Goal: Task Accomplishment & Management: Use online tool/utility

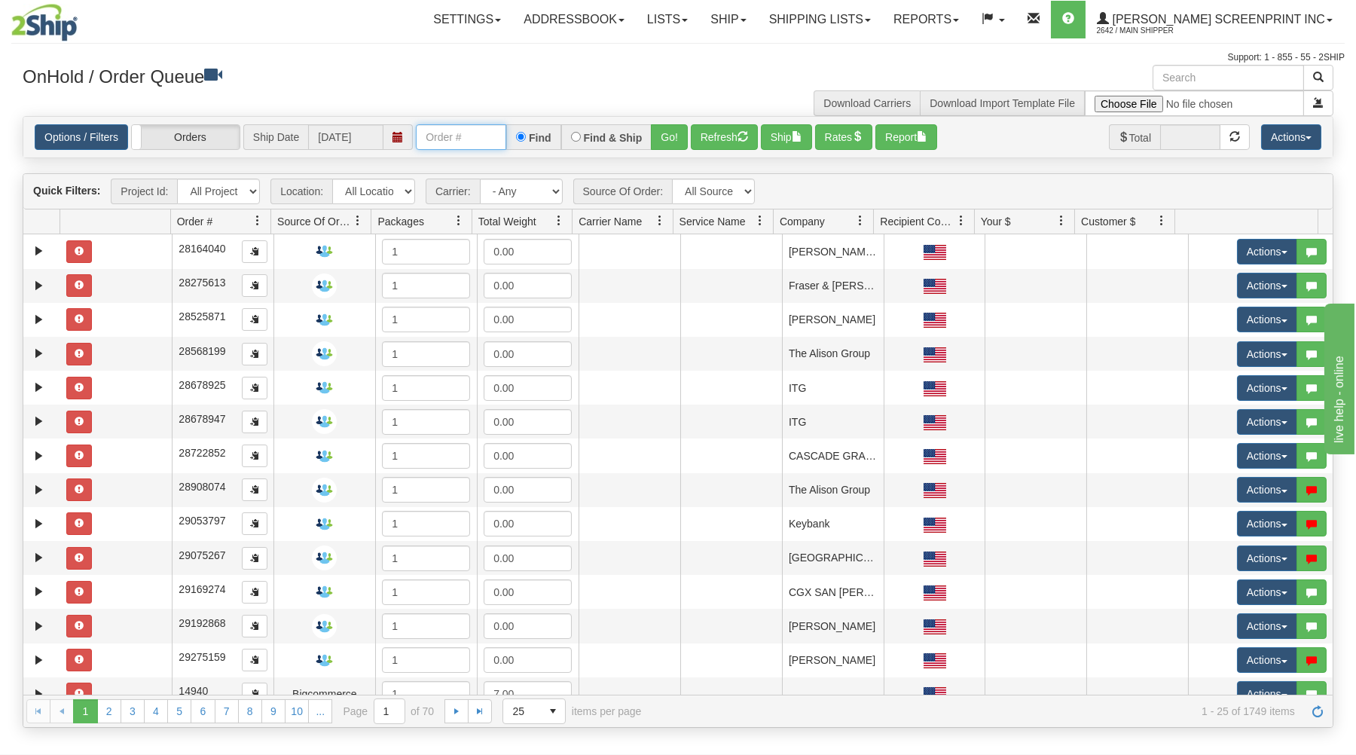
click at [440, 142] on input "text" at bounding box center [461, 137] width 90 height 26
type input "16962"
drag, startPoint x: 668, startPoint y: 132, endPoint x: 661, endPoint y: 166, distance: 35.5
click at [668, 131] on button "Go!" at bounding box center [669, 137] width 37 height 26
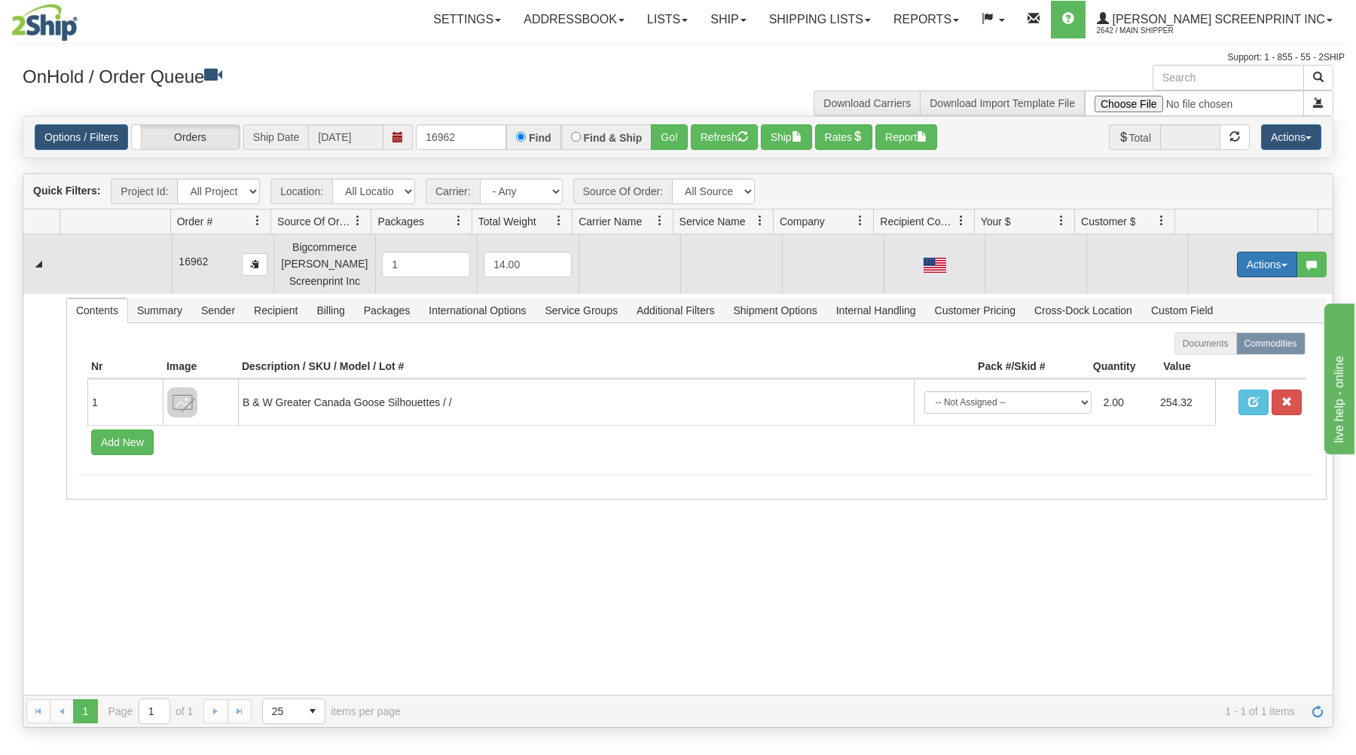
click at [1256, 260] on button "Actions" at bounding box center [1267, 265] width 60 height 26
click at [1202, 295] on span "Open" at bounding box center [1209, 293] width 36 height 12
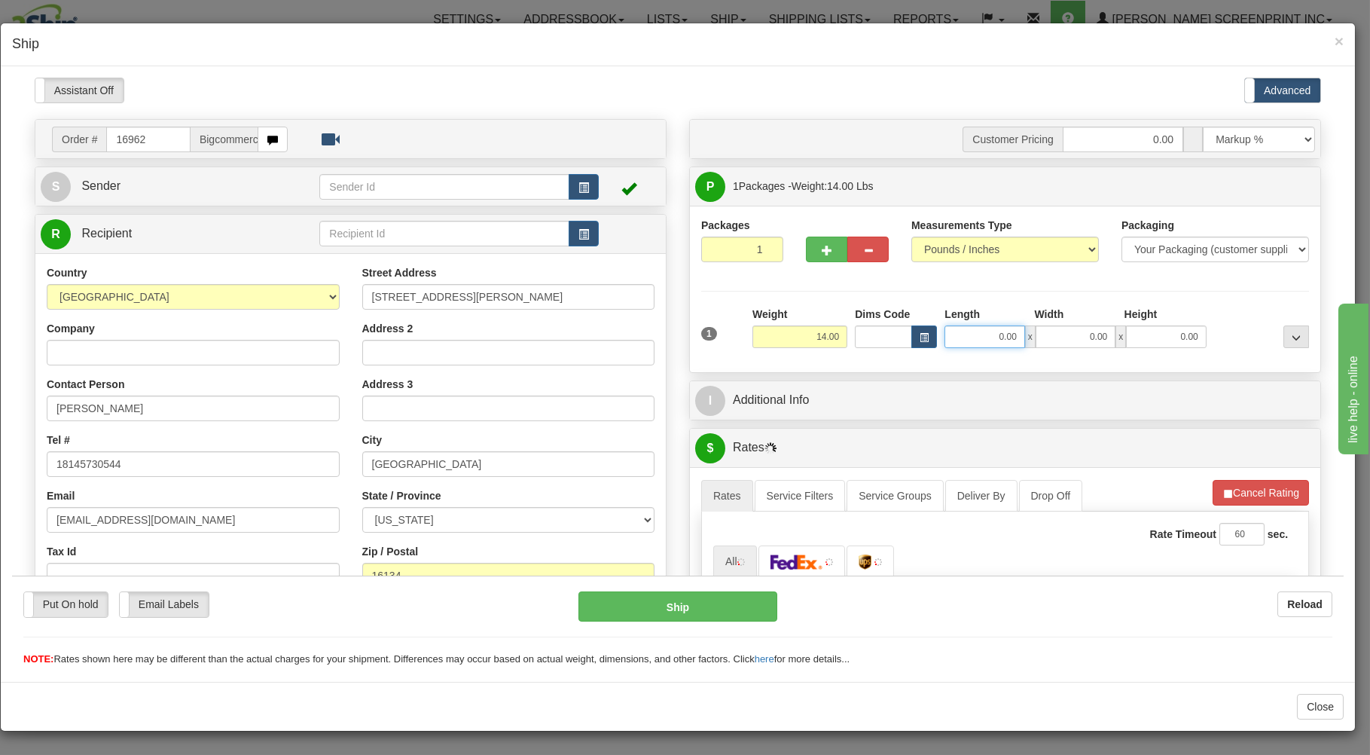
click at [977, 335] on input "0.00" at bounding box center [985, 336] width 80 height 23
type input "11.85"
type input "29.00"
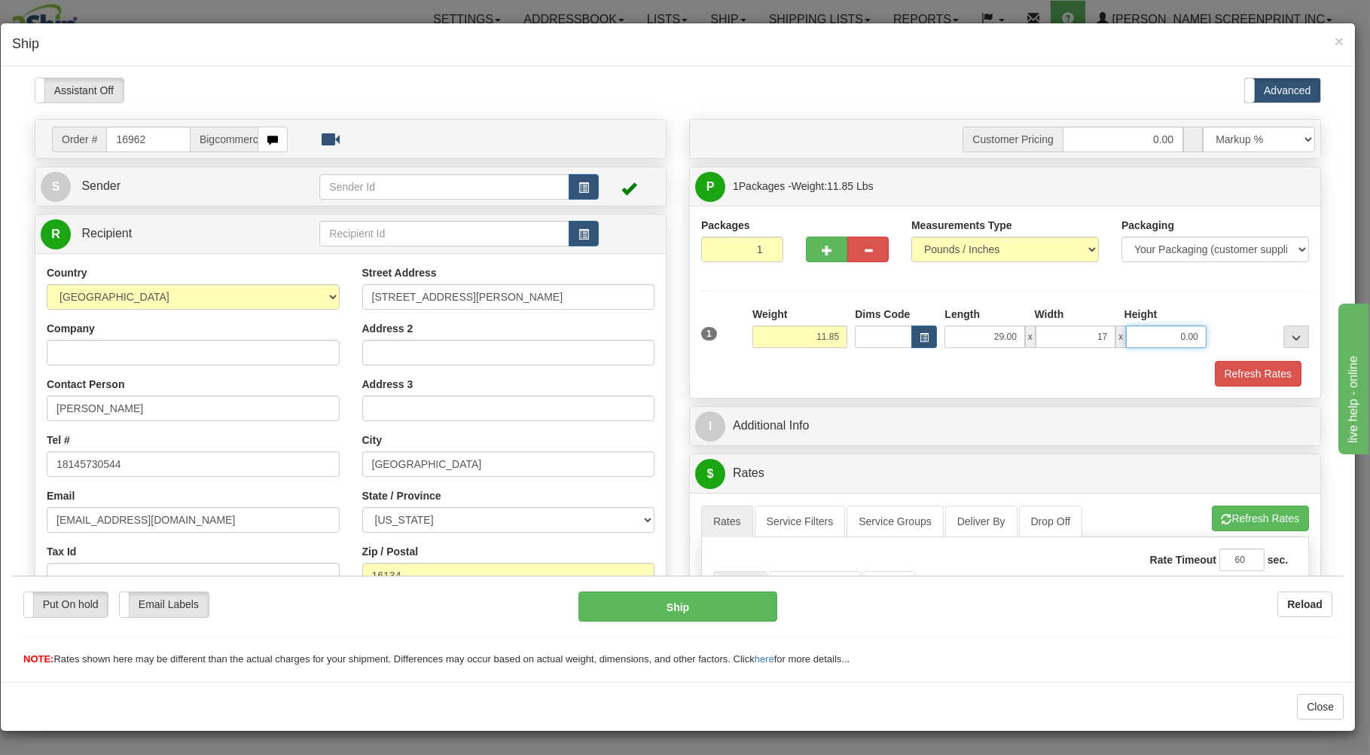
type input "17.00"
type input "7"
type input "11.85"
type input "7.00"
click at [796, 362] on div "Refresh Rates" at bounding box center [1005, 373] width 615 height 26
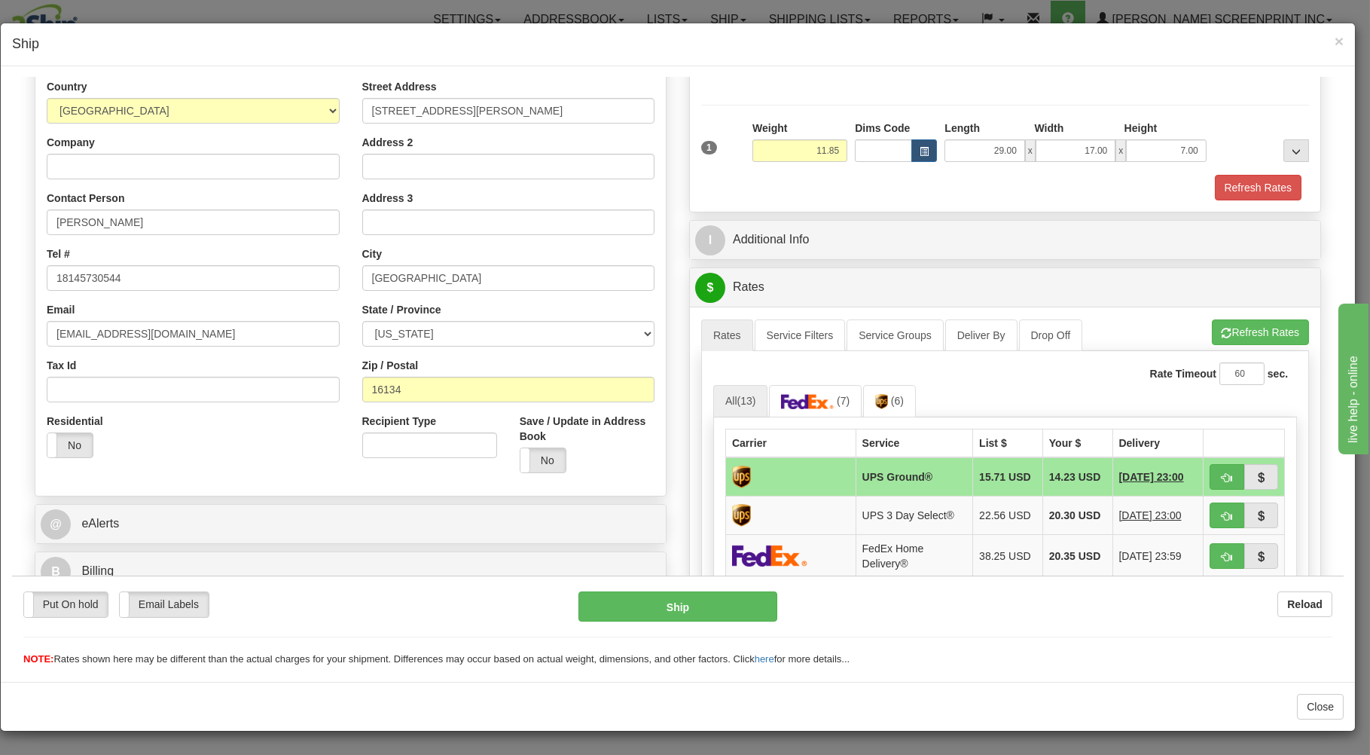
scroll to position [242, 0]
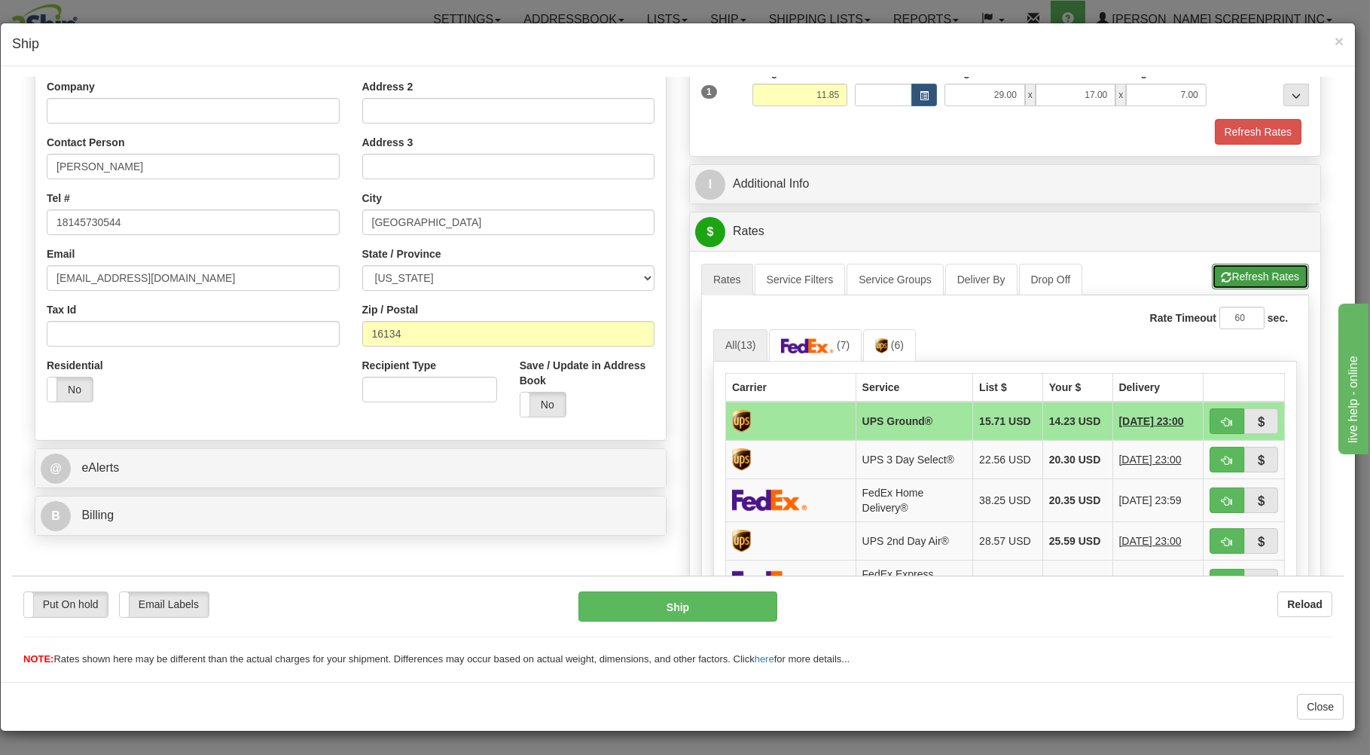
click at [1238, 267] on button "Refresh Rates" at bounding box center [1260, 276] width 97 height 26
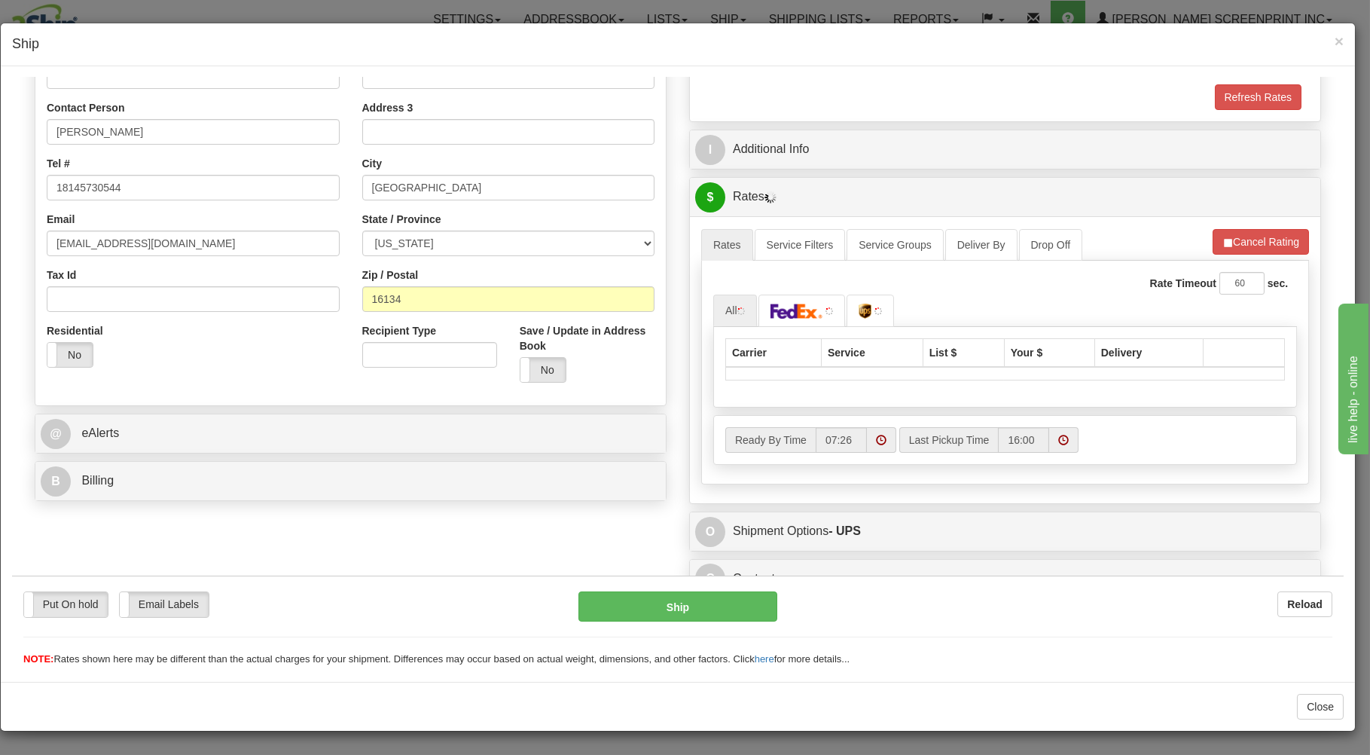
scroll to position [297, 0]
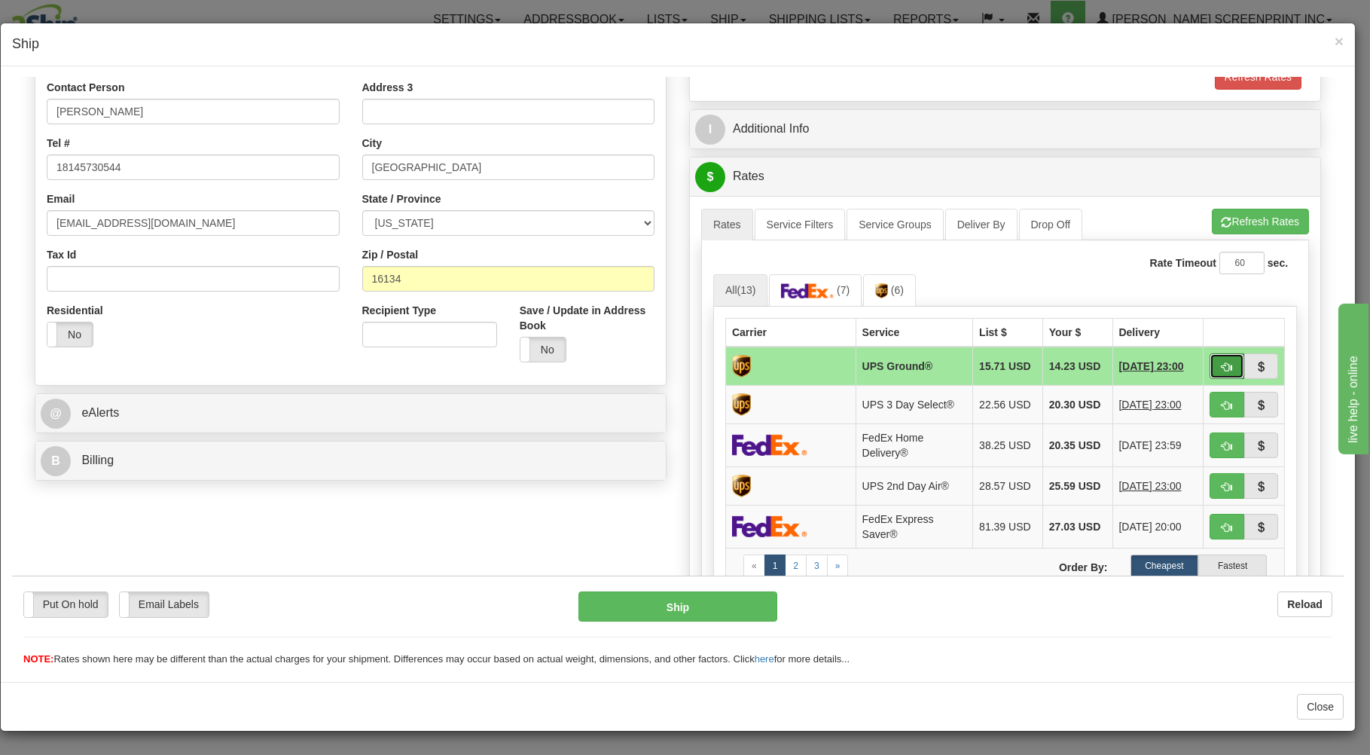
click at [1210, 362] on button "button" at bounding box center [1227, 366] width 35 height 26
type input "03"
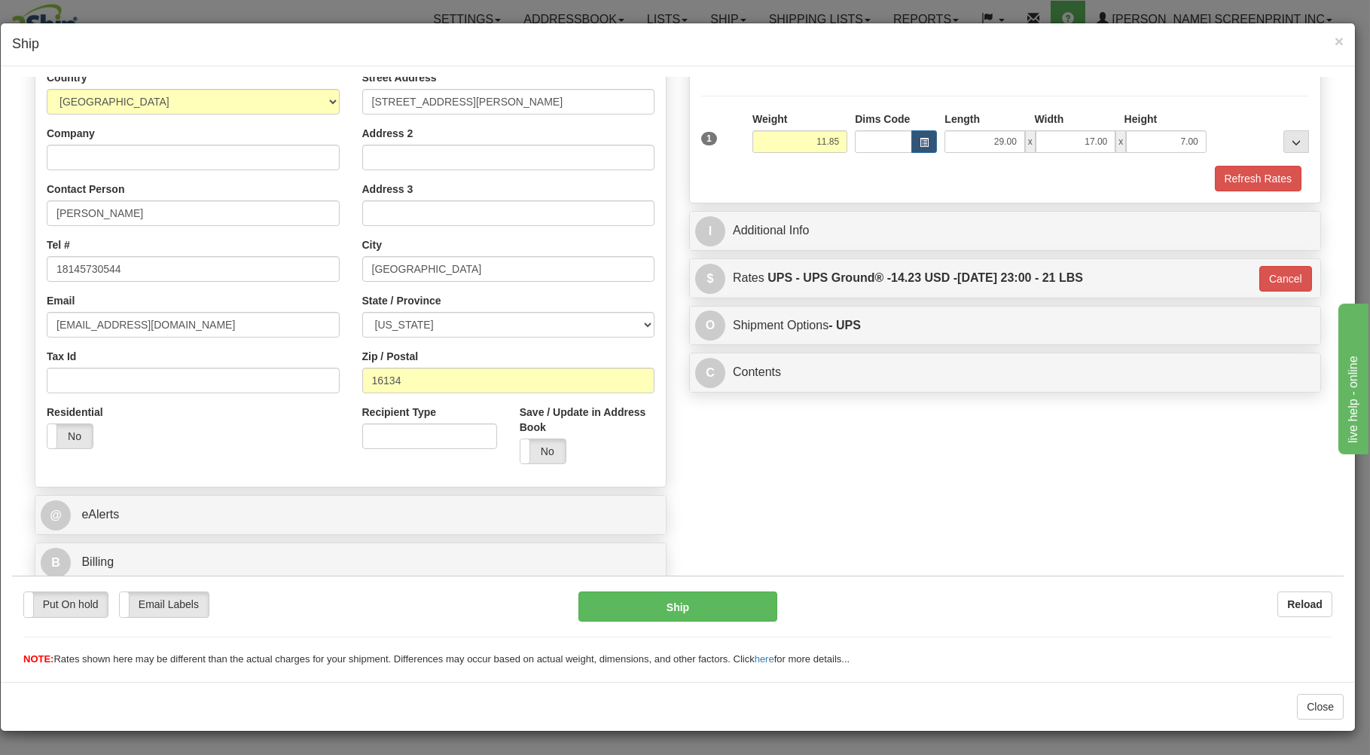
scroll to position [198, 0]
click at [733, 612] on button "Ship" at bounding box center [679, 606] width 200 height 30
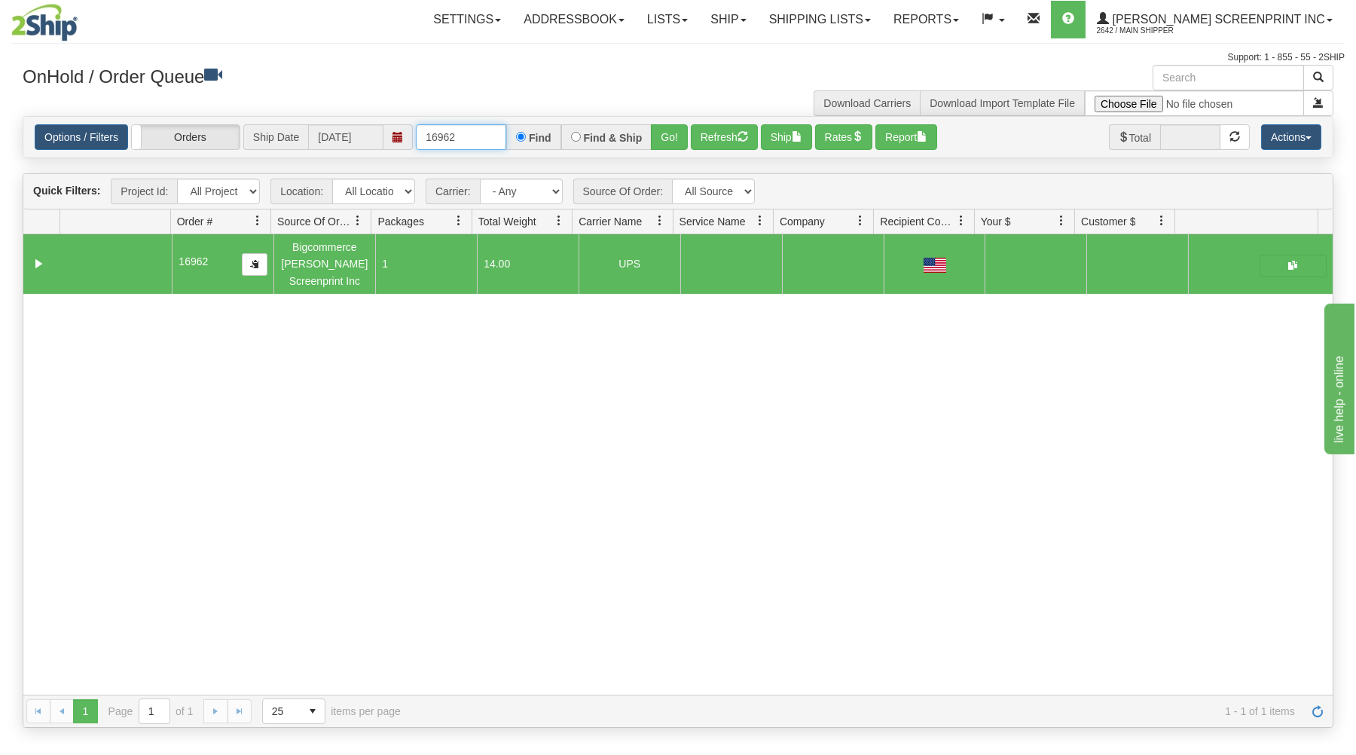
drag, startPoint x: 423, startPoint y: 135, endPoint x: 604, endPoint y: 100, distance: 184.1
click at [594, 114] on div "× Get OnHold Shipments fields - load dt: 779 Get OnHold Shipments fields - tran…" at bounding box center [677, 396] width 1333 height 663
type input "16963"
click at [679, 130] on button "Go!" at bounding box center [669, 137] width 37 height 26
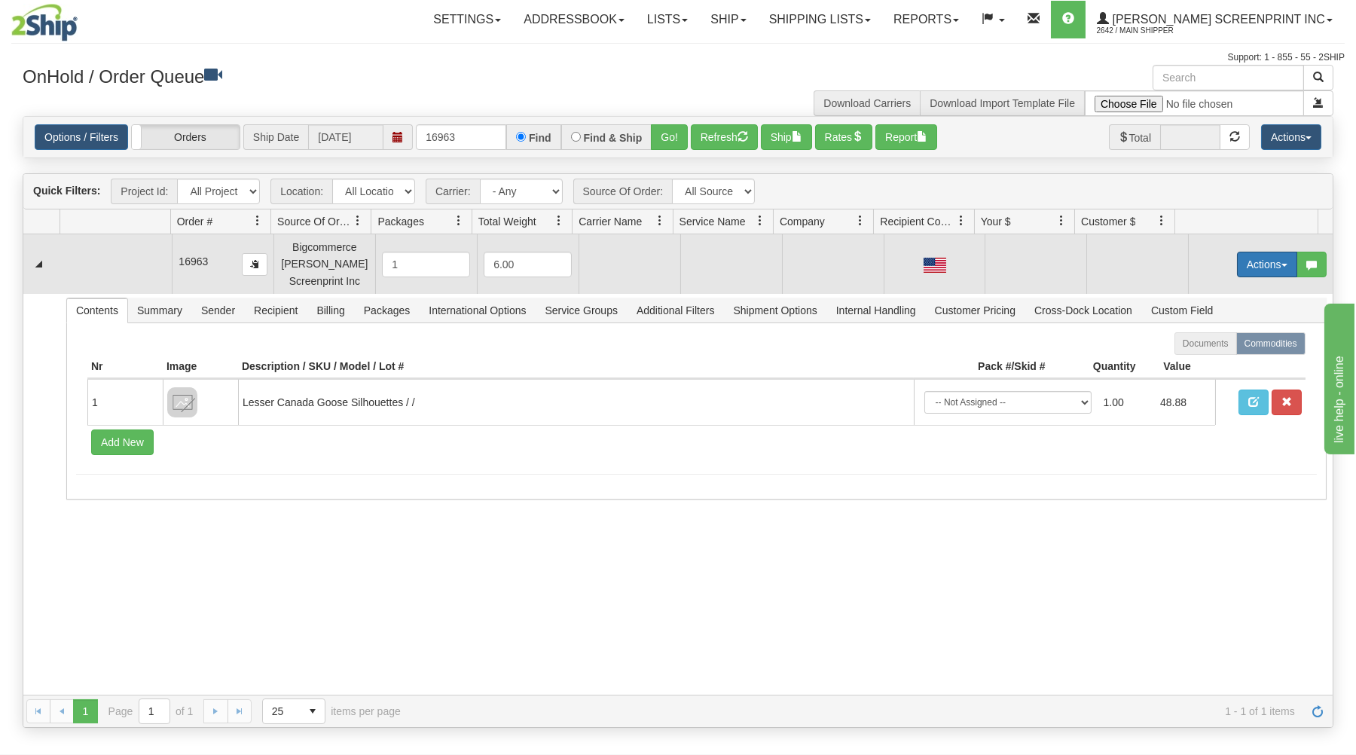
click at [1237, 260] on button "Actions" at bounding box center [1267, 265] width 60 height 26
click at [1221, 294] on link "Open" at bounding box center [1236, 293] width 121 height 20
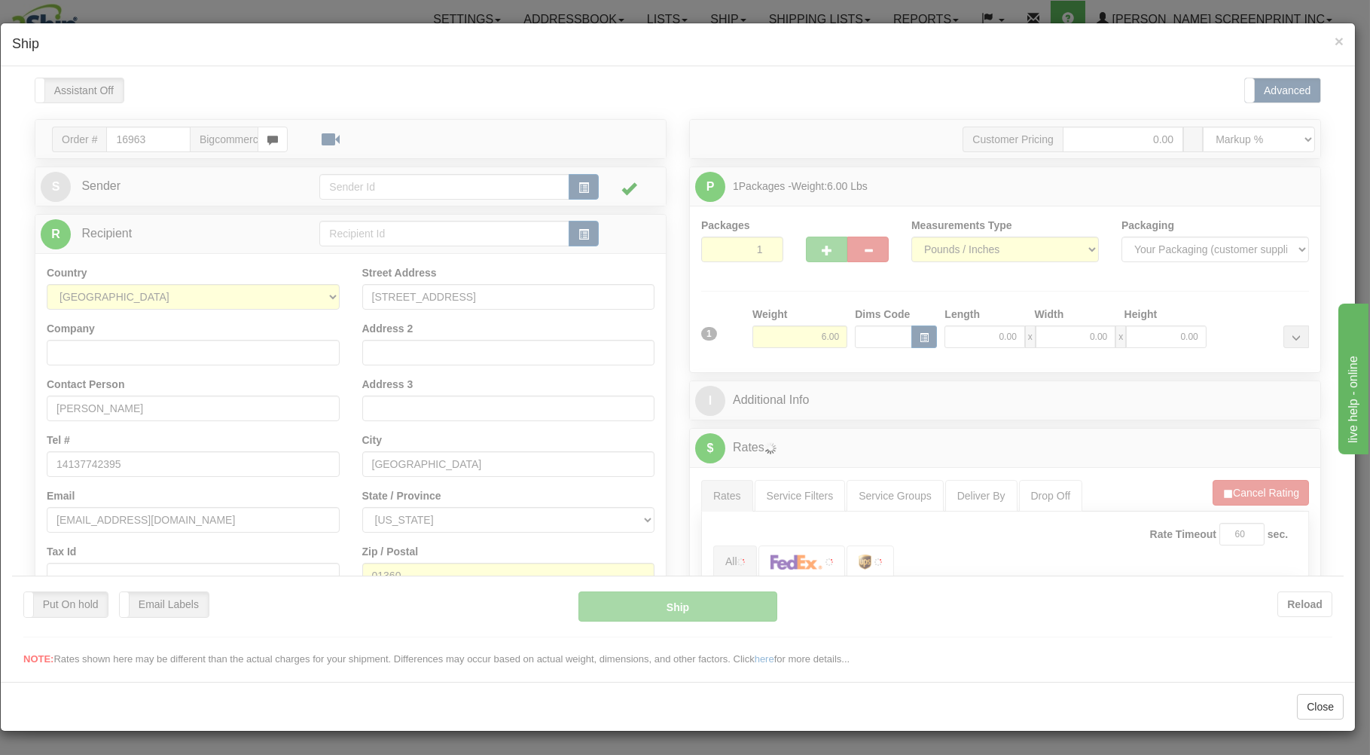
scroll to position [0, 0]
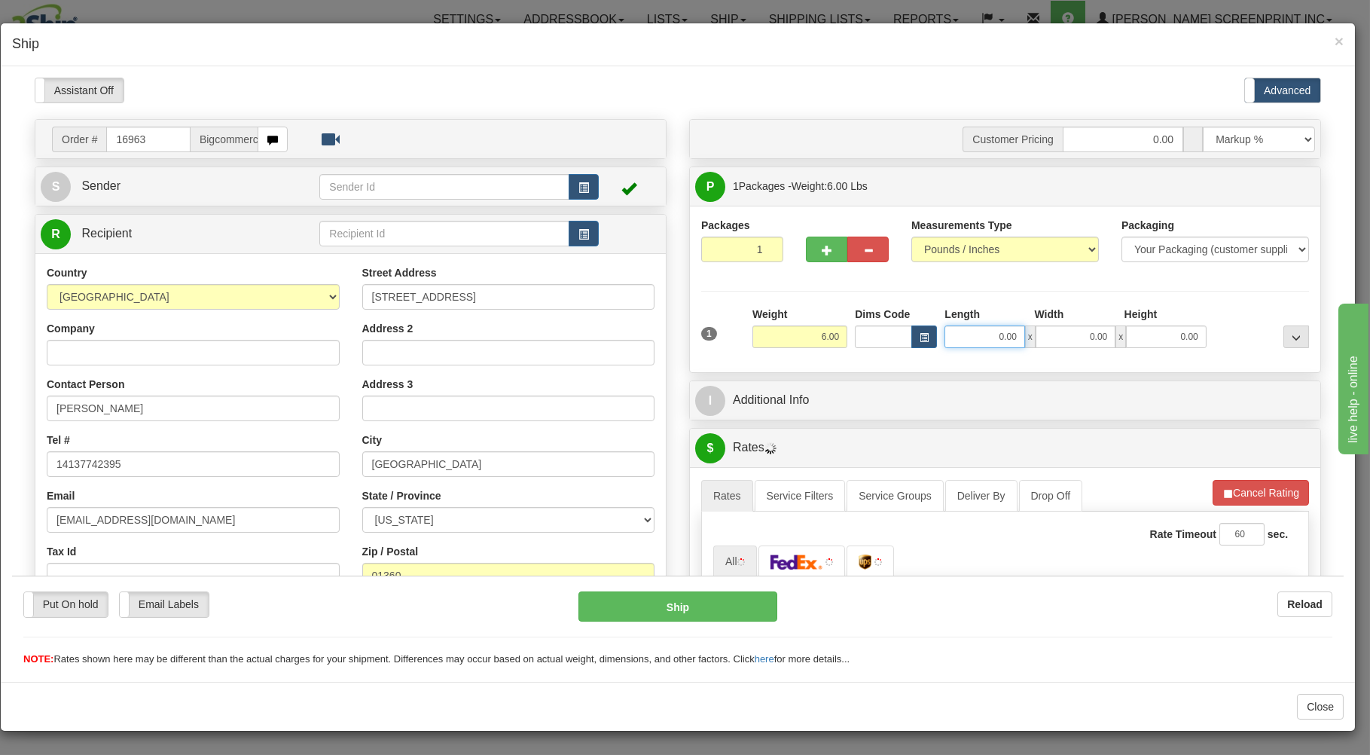
click at [960, 340] on input "0.00" at bounding box center [985, 336] width 80 height 23
type input "4.75"
type input "26.00"
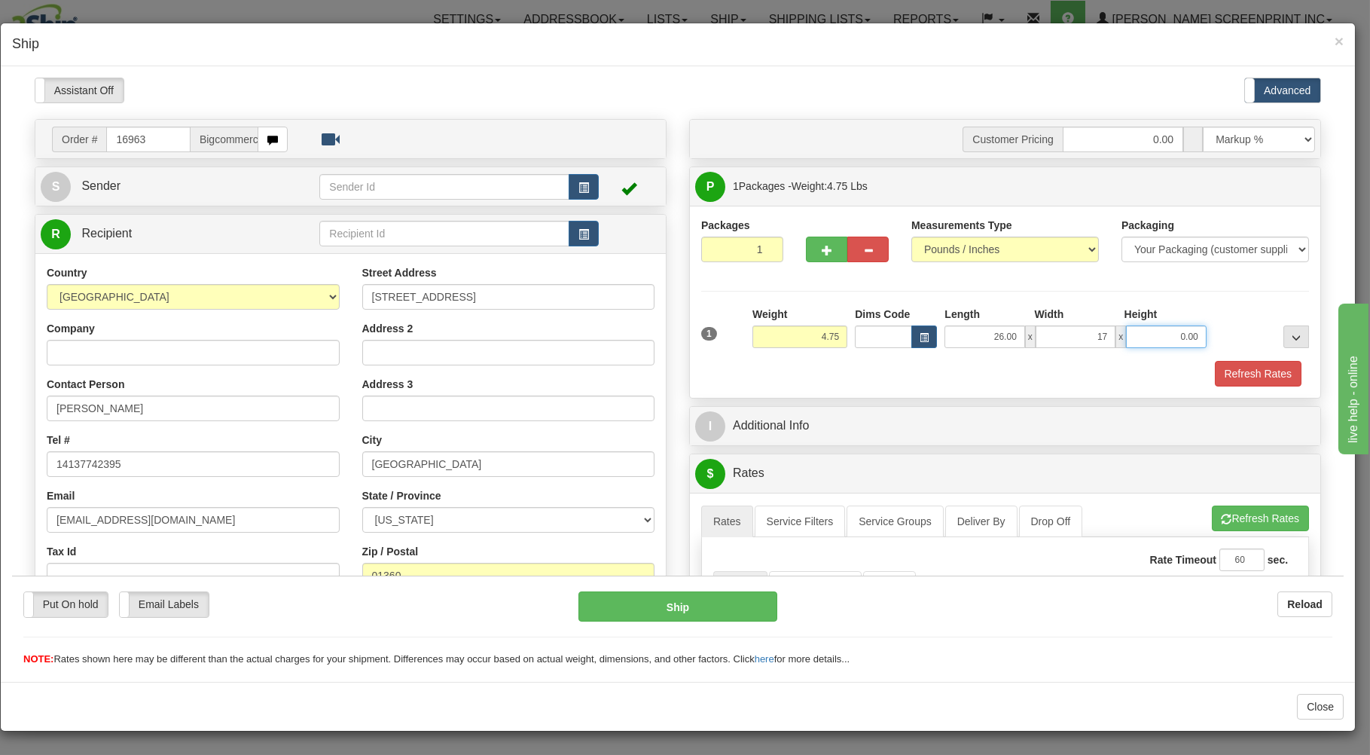
type input "17.00"
type input "4.00"
type input "4.75"
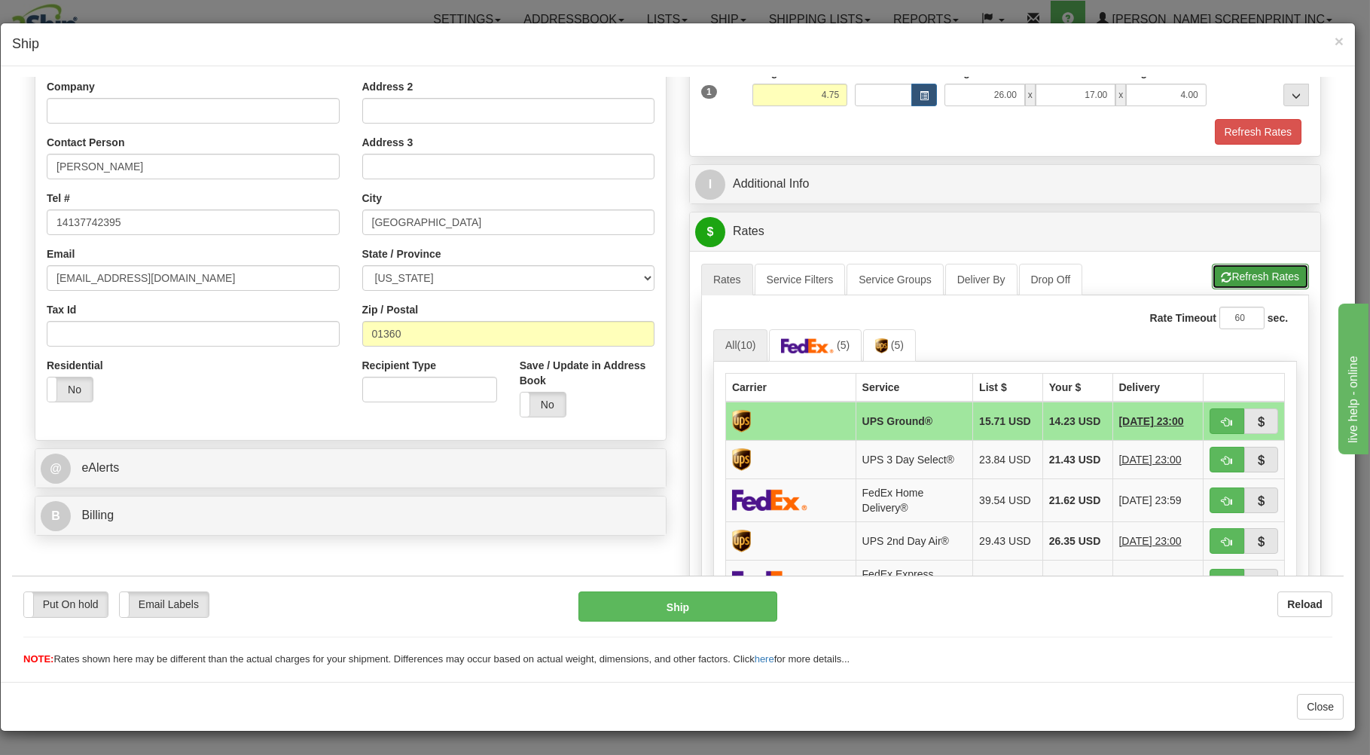
click at [1228, 277] on button "Refresh Rates" at bounding box center [1260, 276] width 97 height 26
click at [1222, 423] on span "button" at bounding box center [1227, 422] width 11 height 10
type input "03"
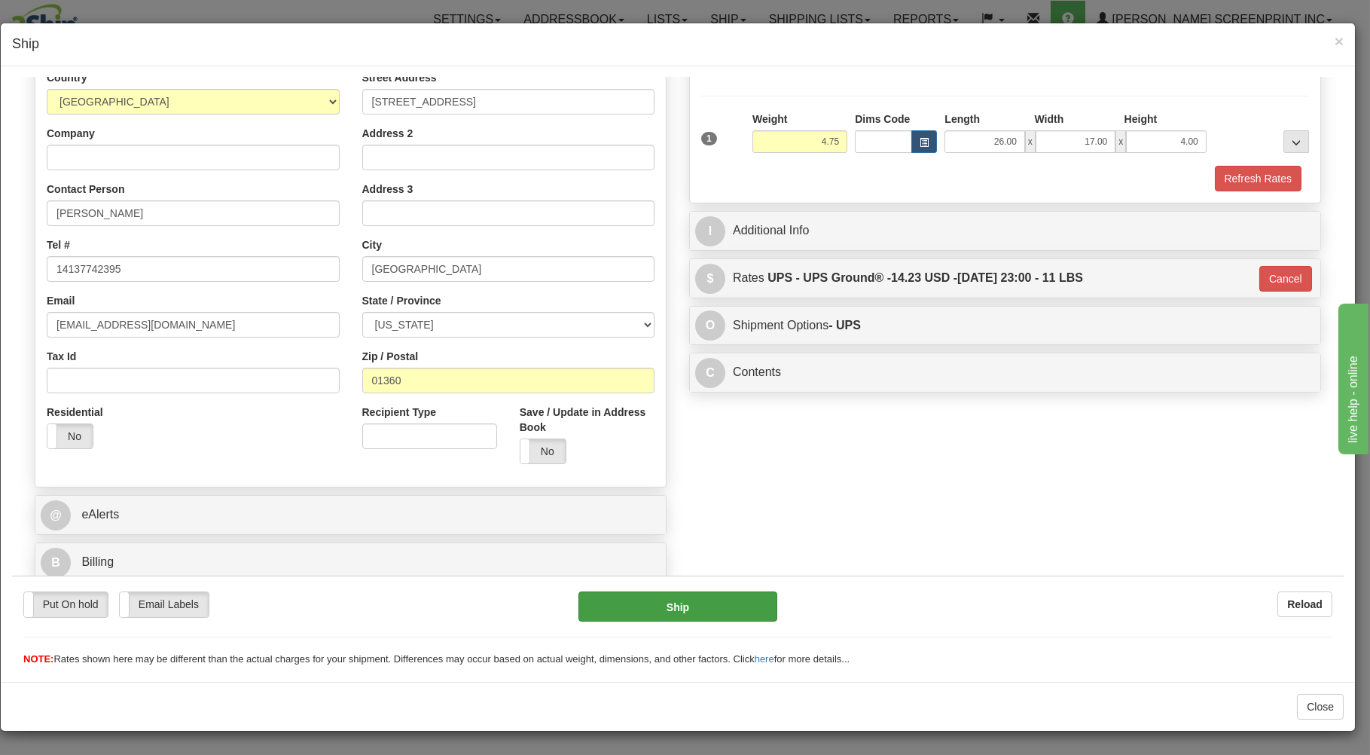
scroll to position [198, 0]
click at [732, 607] on button "Ship" at bounding box center [679, 606] width 200 height 30
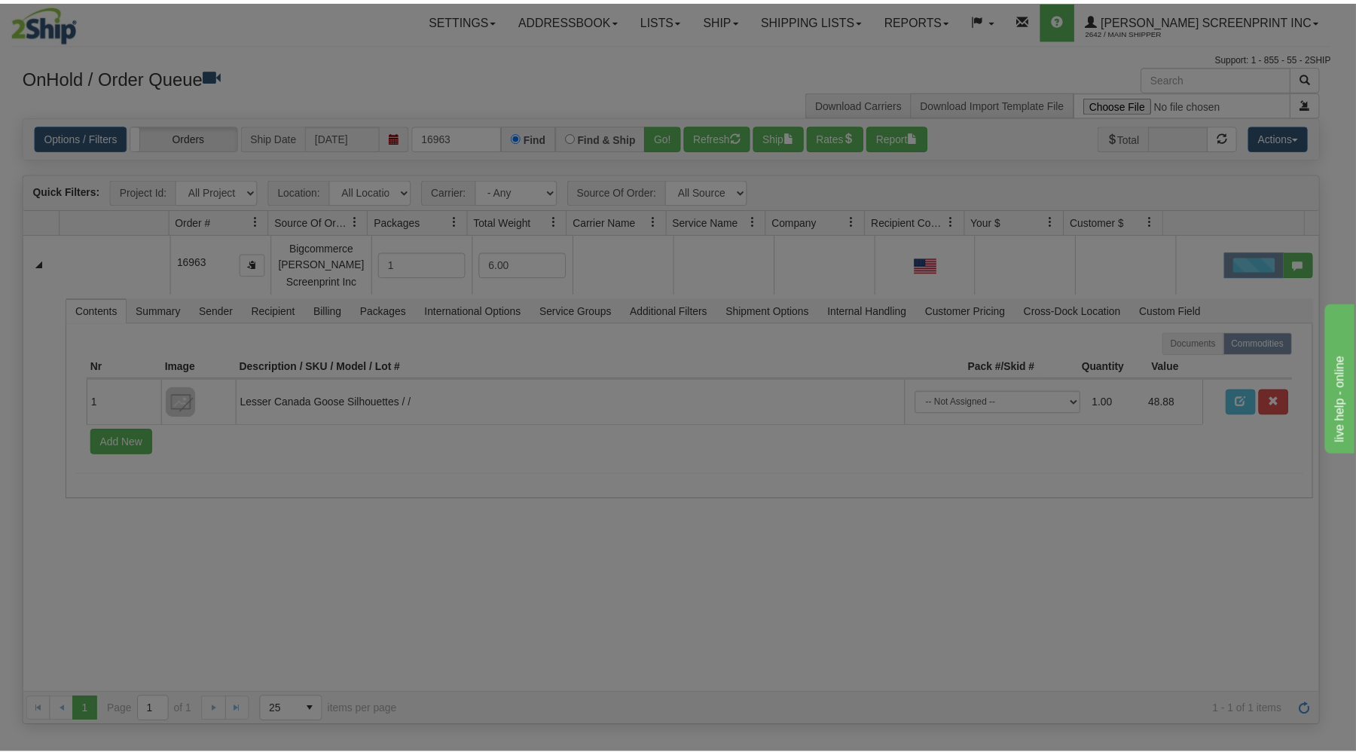
scroll to position [0, 0]
